Goal: Transaction & Acquisition: Purchase product/service

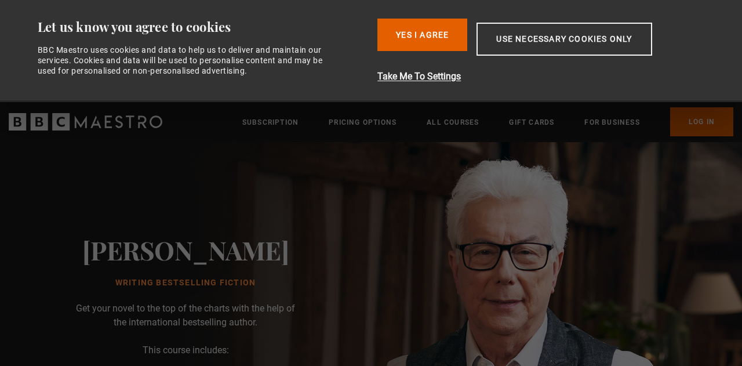
click at [346, 246] on div "[PERSON_NAME] Writing Bestselling Fiction Get your novel to the top of the char…" at bounding box center [185, 357] width 371 height 431
click at [431, 46] on button "Yes I Agree" at bounding box center [422, 35] width 90 height 32
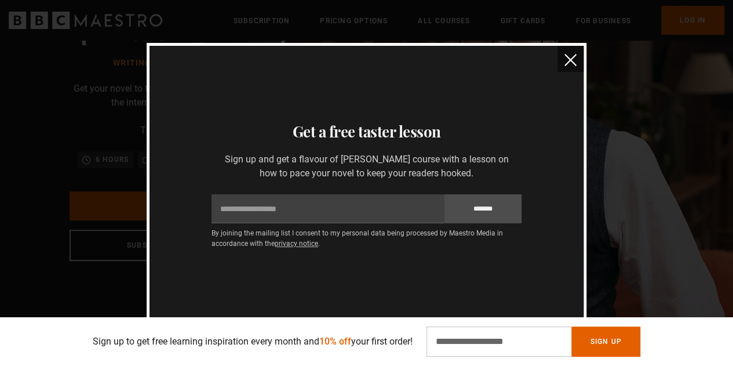
scroll to position [0, 294]
click at [565, 62] on img "close" at bounding box center [570, 60] width 12 height 12
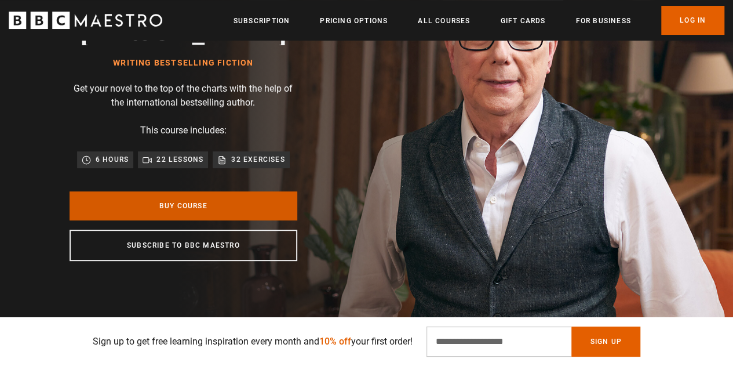
click at [230, 209] on link "Buy Course" at bounding box center [184, 205] width 228 height 29
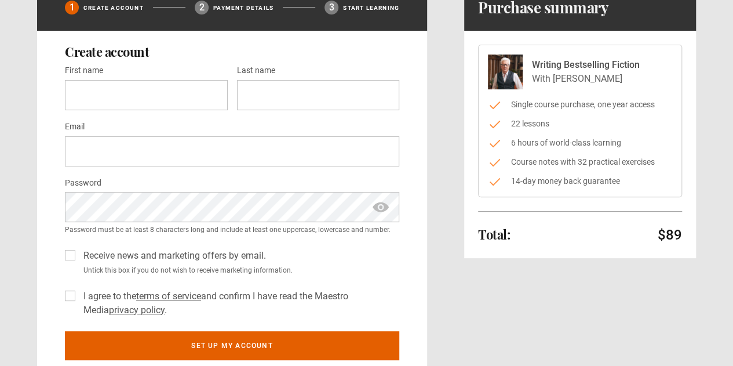
scroll to position [90, 0]
